Goal: Find specific page/section: Find specific page/section

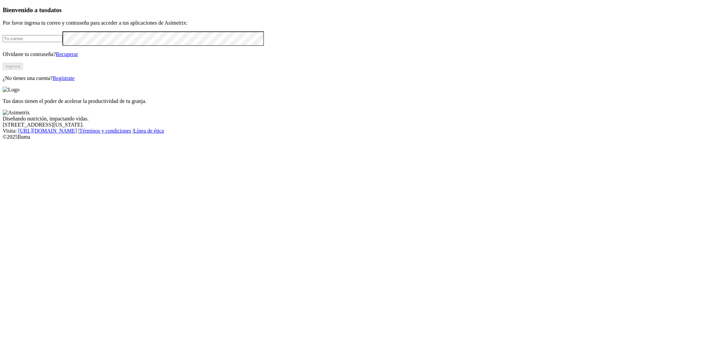
type input "[PERSON_NAME][EMAIL_ADDRESS][PERSON_NAME][PERSON_NAME][DOMAIN_NAME]"
click at [23, 70] on button "Ingresa" at bounding box center [13, 66] width 20 height 7
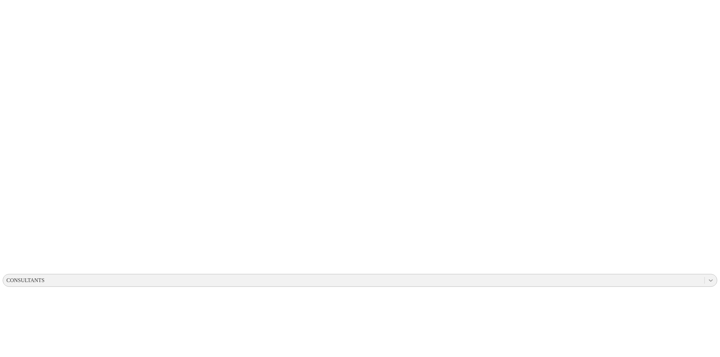
click at [707, 277] on icon at bounding box center [710, 280] width 7 height 7
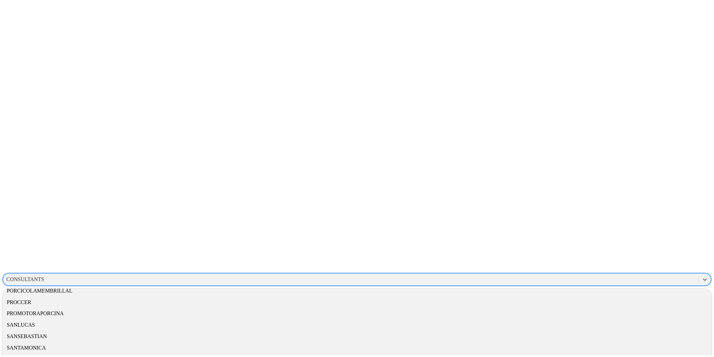
scroll to position [421, 0]
click at [613, 309] on div "PROMOTORAPORCINA" at bounding box center [360, 314] width 714 height 11
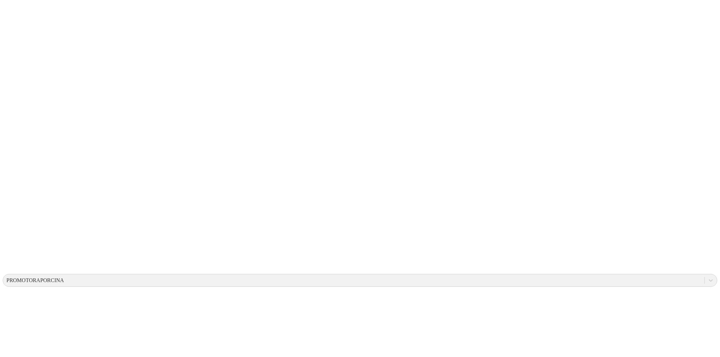
click at [702, 277] on icon at bounding box center [705, 280] width 7 height 7
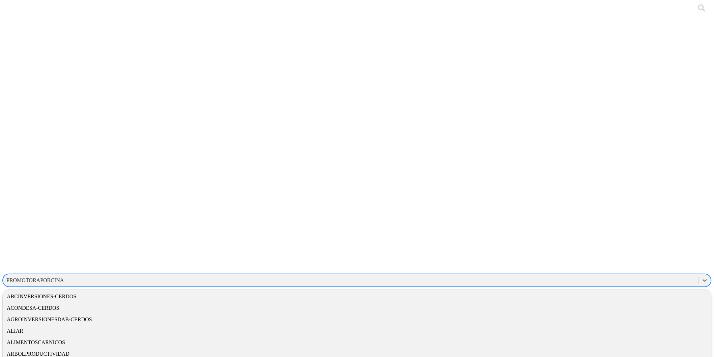
click at [601, 314] on div "AGROINVERSIONESDAB-CERDOS" at bounding box center [357, 319] width 709 height 11
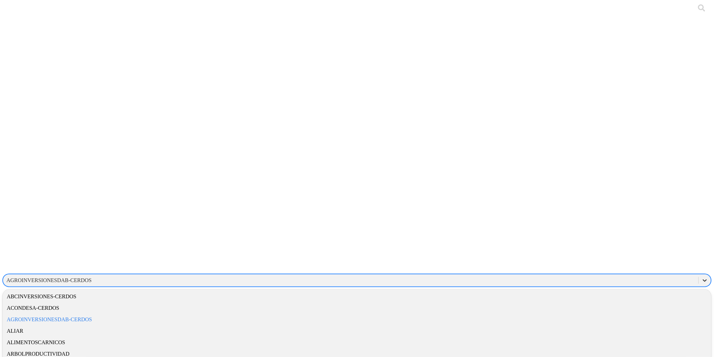
click at [702, 277] on icon at bounding box center [705, 280] width 7 height 7
click at [623, 343] on div "CONSULTANTS" at bounding box center [357, 348] width 709 height 11
